Goal: Find specific page/section: Find specific page/section

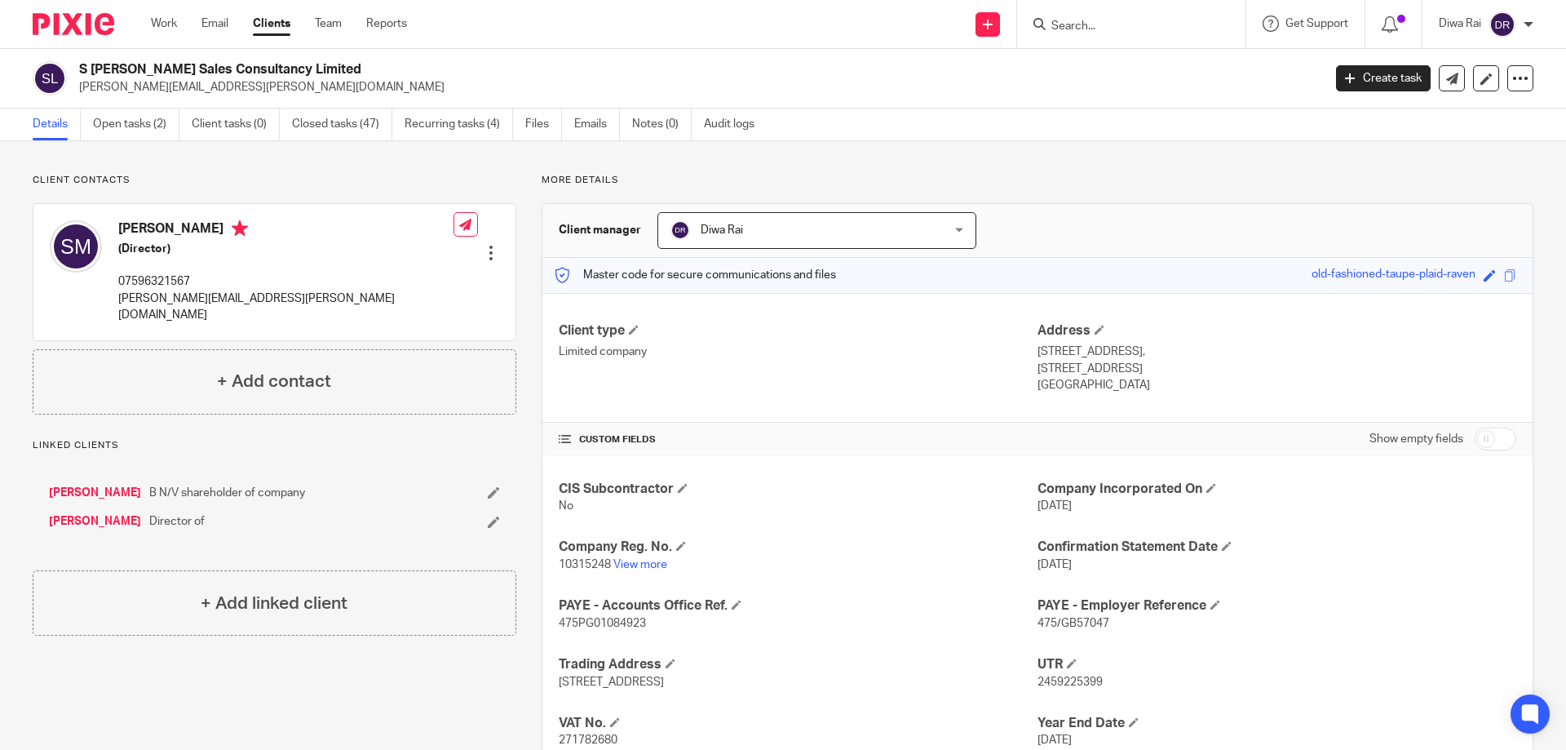
click at [1133, 33] on input "Search" at bounding box center [1123, 27] width 147 height 15
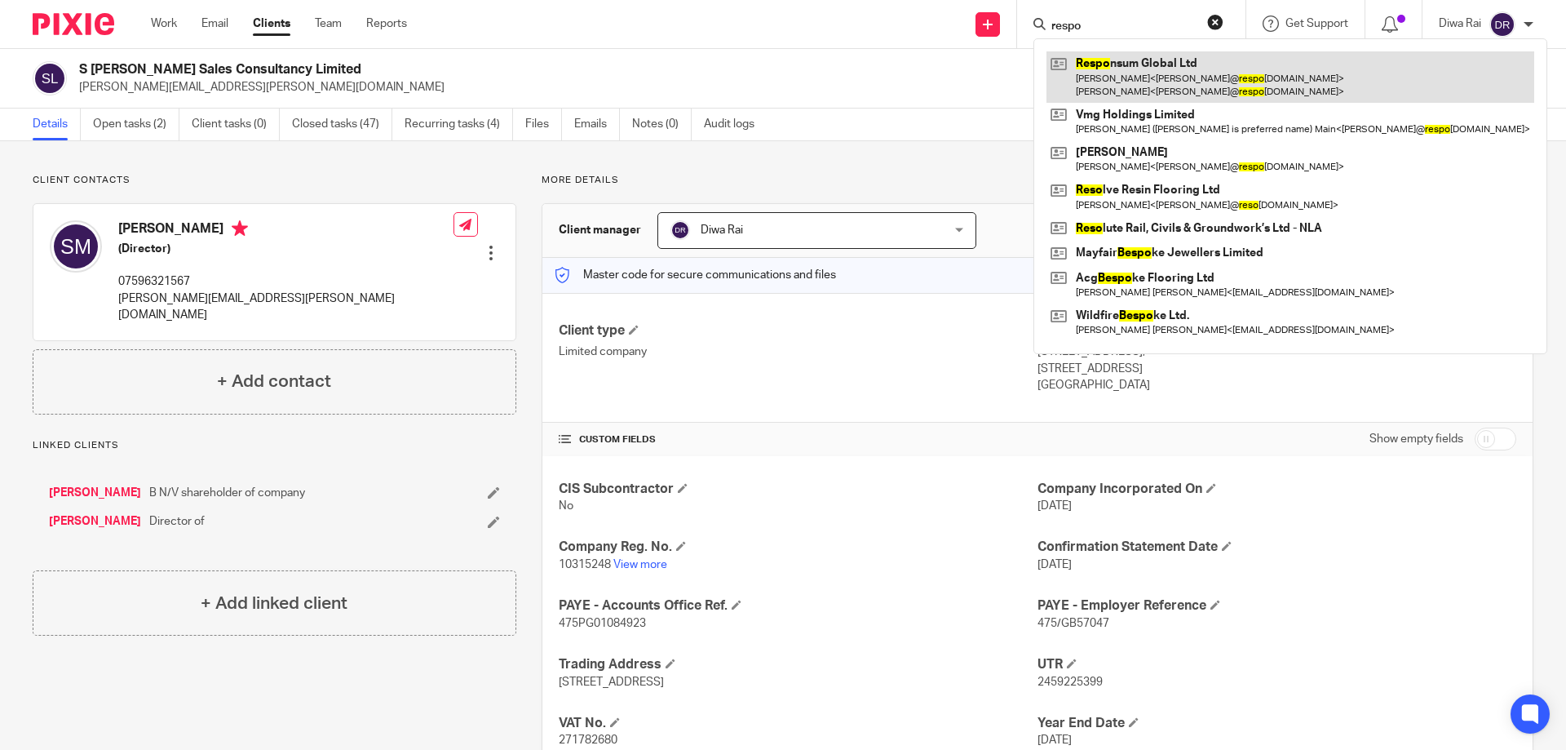
type input "respo"
click at [1138, 60] on link at bounding box center [1290, 76] width 488 height 51
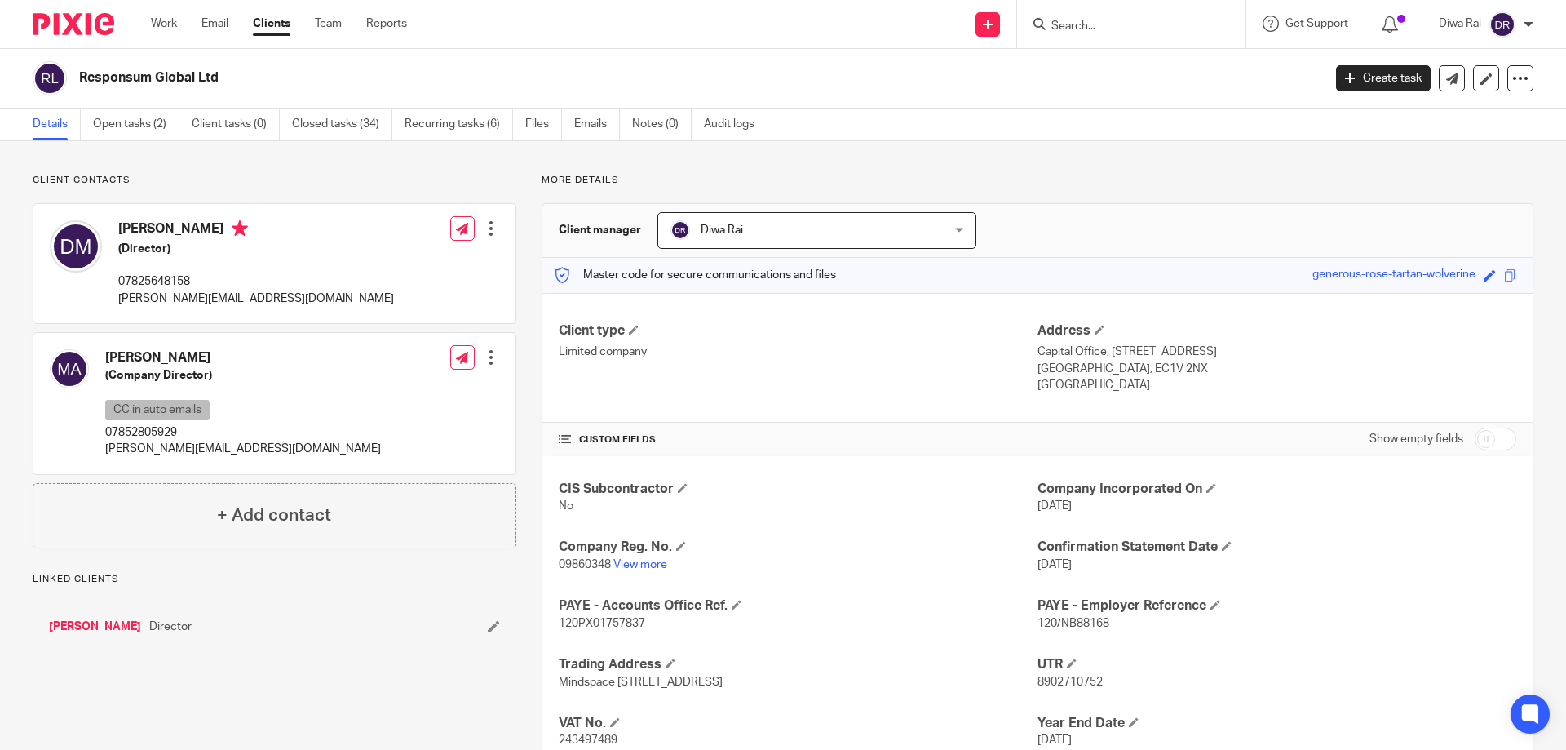
scroll to position [115, 0]
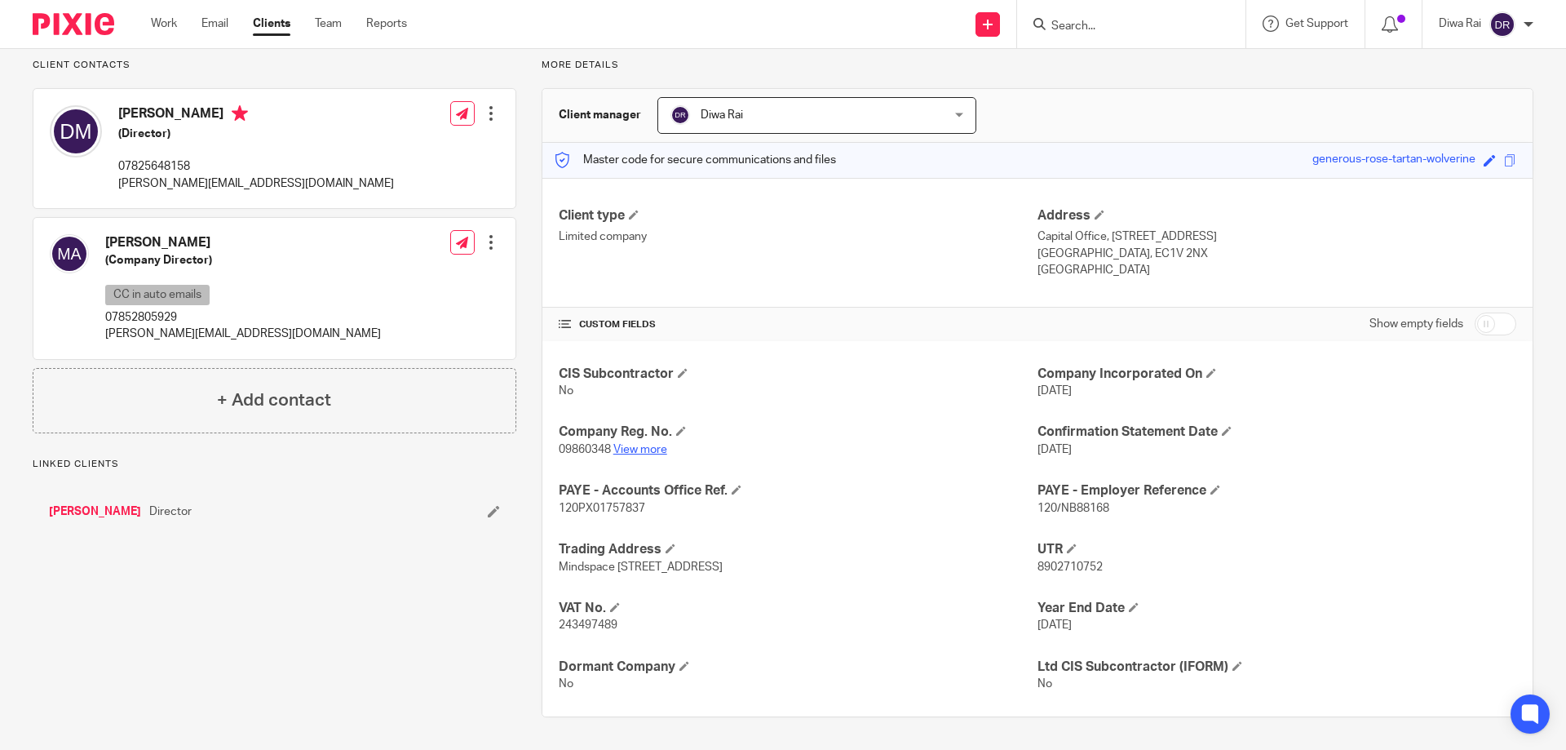
click at [650, 448] on link "View more" at bounding box center [640, 449] width 54 height 11
drag, startPoint x: 1103, startPoint y: 42, endPoint x: 1086, endPoint y: 26, distance: 23.7
click at [1096, 38] on div at bounding box center [1131, 24] width 228 height 48
click at [1086, 25] on input "Search" at bounding box center [1123, 27] width 147 height 15
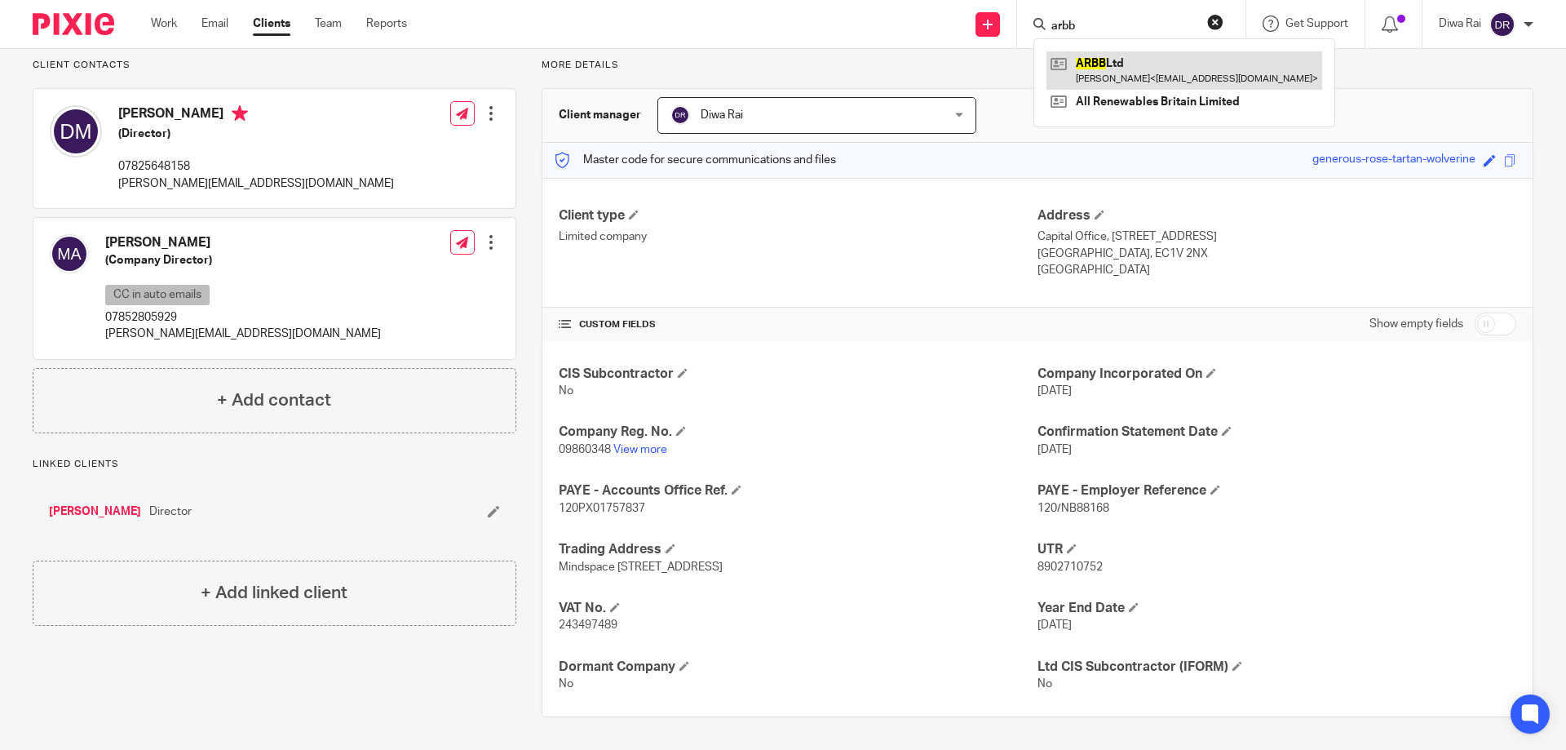
type input "arbb"
click at [1139, 75] on link at bounding box center [1184, 70] width 276 height 38
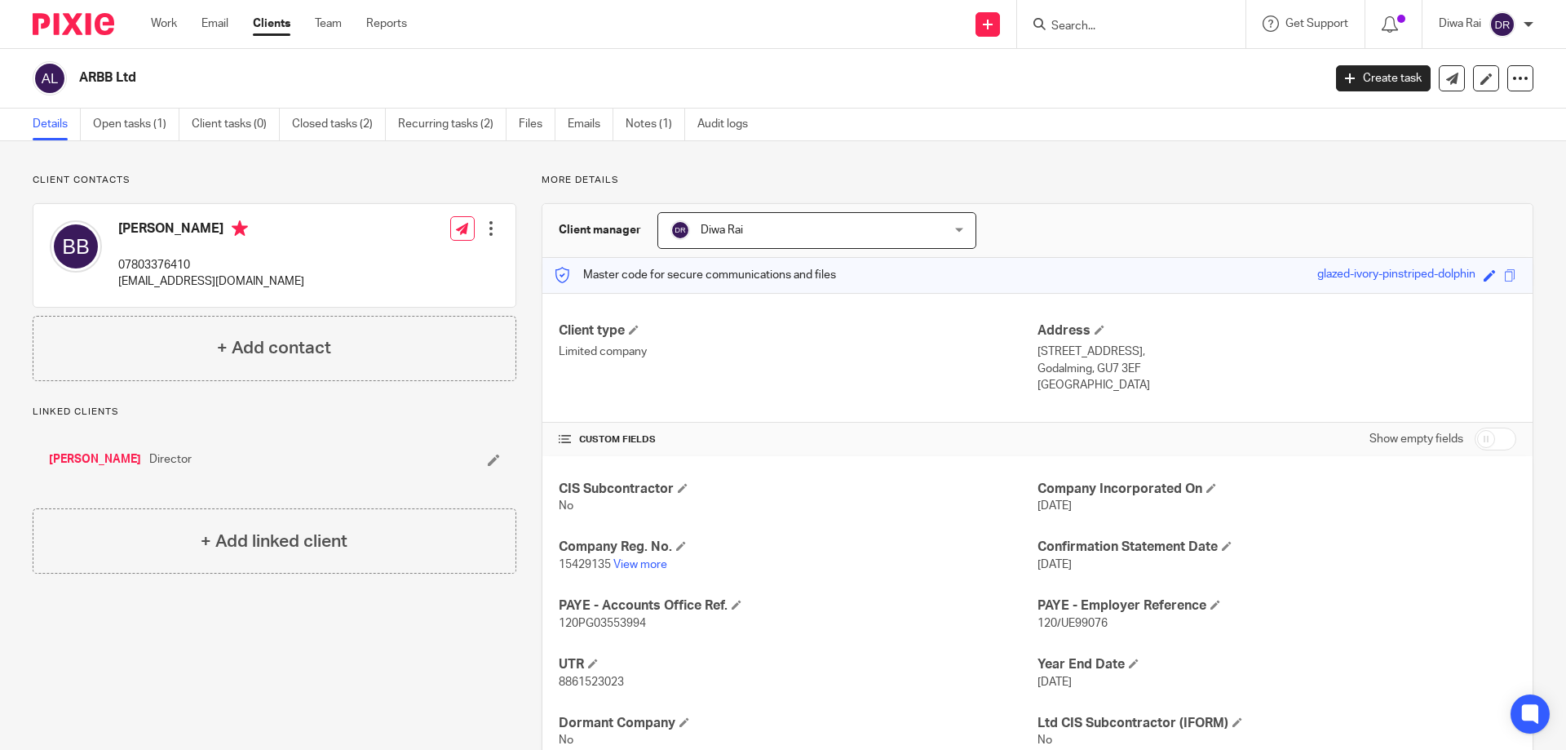
click at [642, 576] on div "CIS Subcontractor No Company Incorporated On [DATE] Company Reg. No. 15429135 V…" at bounding box center [1037, 614] width 990 height 317
click at [644, 565] on link "View more" at bounding box center [640, 564] width 54 height 11
